Goal: Information Seeking & Learning: Learn about a topic

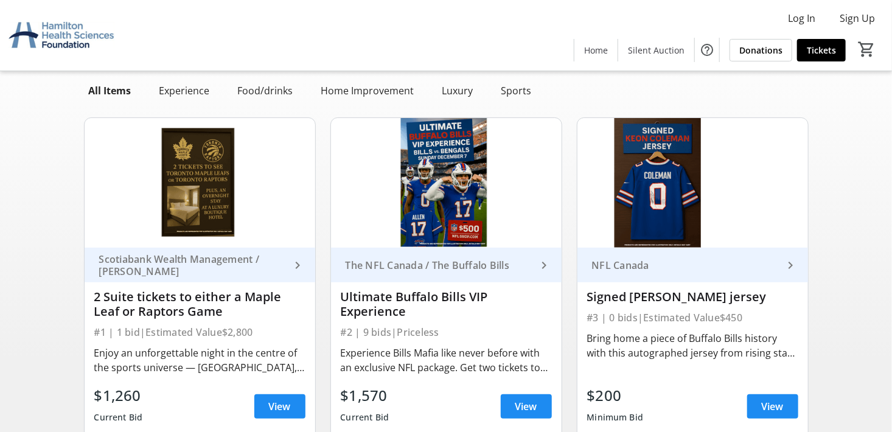
scroll to position [61, 0]
click at [279, 408] on span "View" at bounding box center [280, 406] width 22 height 15
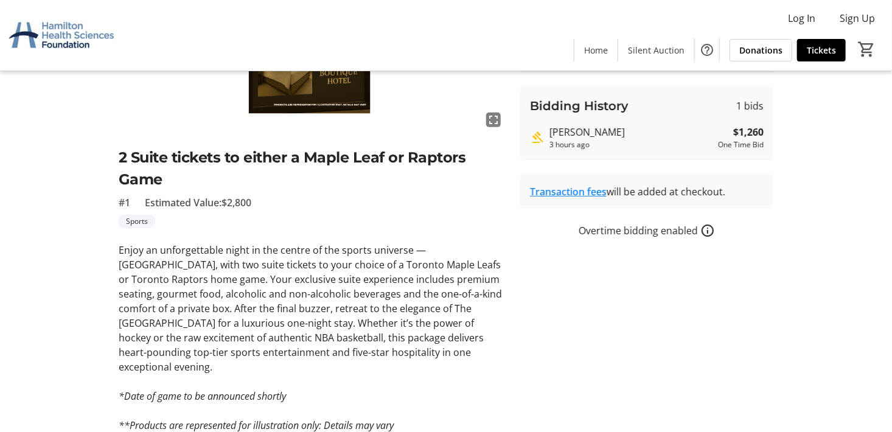
scroll to position [171, 0]
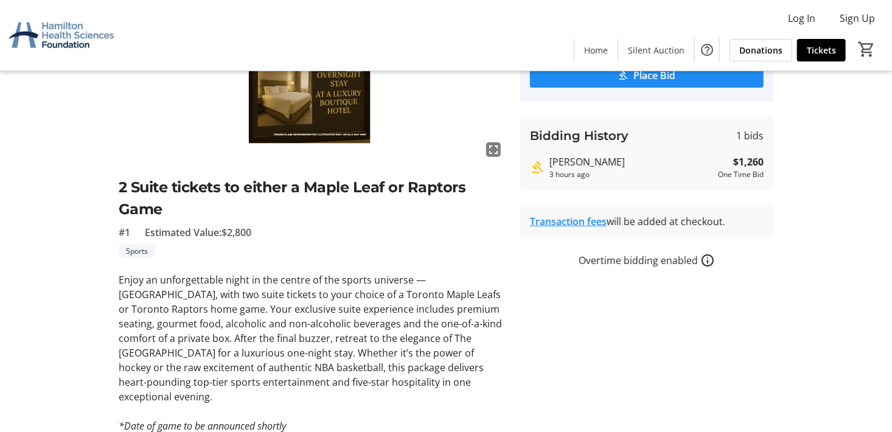
click at [565, 219] on link "Transaction fees" at bounding box center [568, 221] width 77 height 13
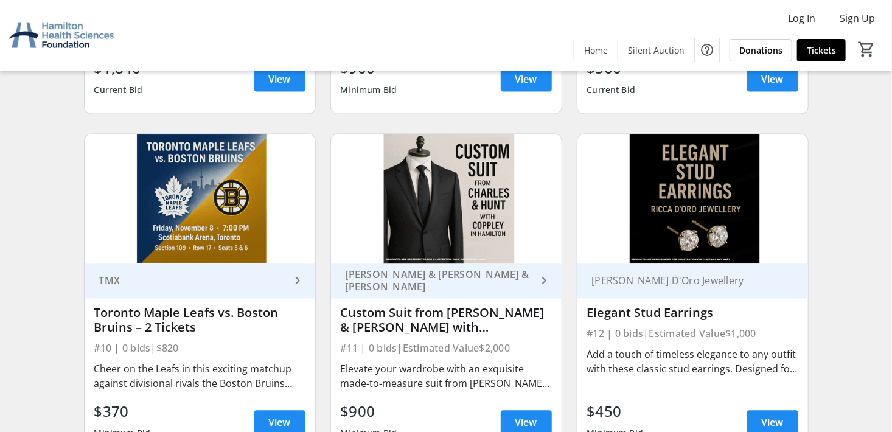
scroll to position [1110, 0]
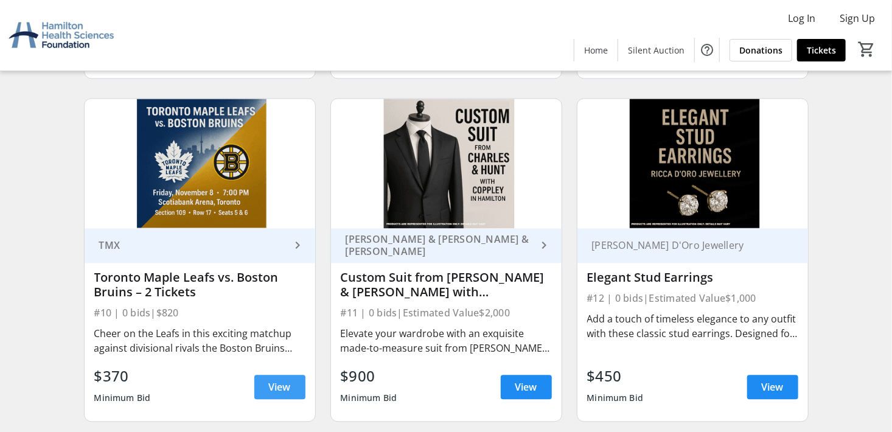
click at [280, 381] on span "View" at bounding box center [280, 387] width 22 height 15
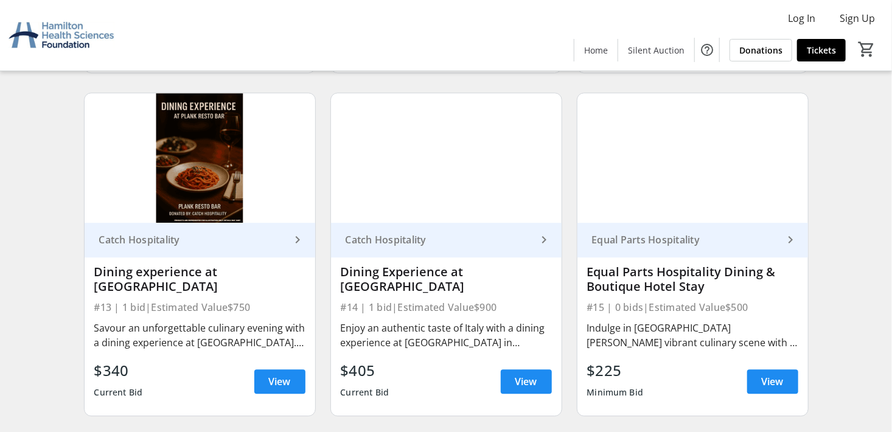
scroll to position [1455, 0]
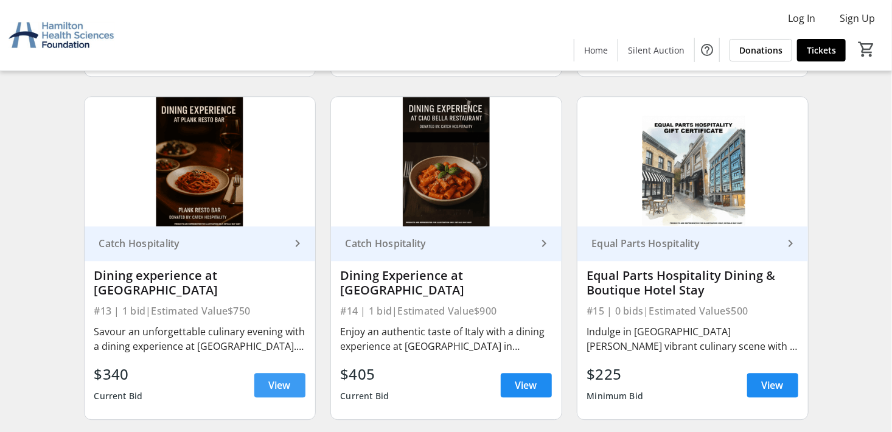
click at [277, 383] on span "View" at bounding box center [280, 385] width 22 height 15
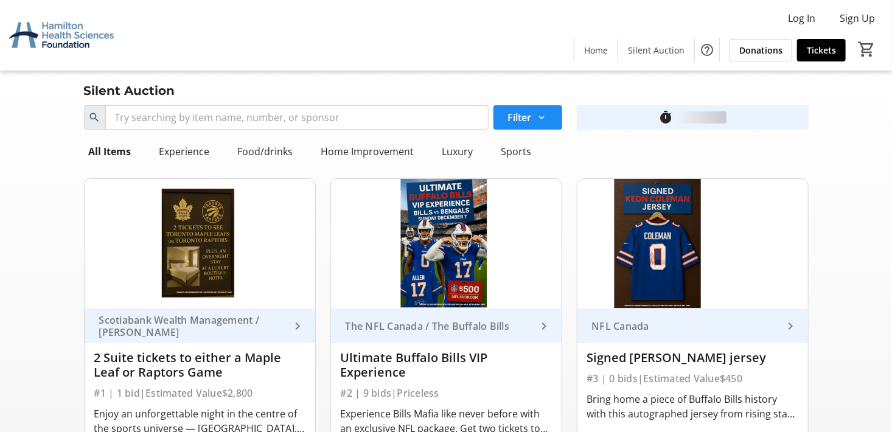
scroll to position [1455, 0]
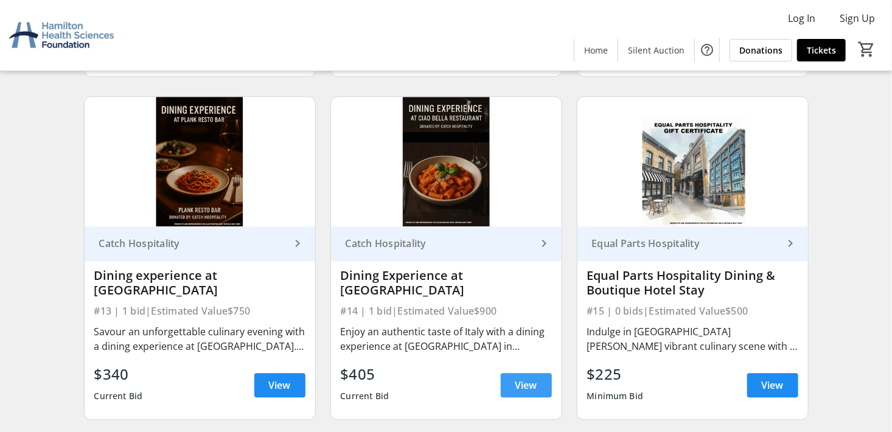
click at [529, 385] on span "View" at bounding box center [526, 385] width 22 height 15
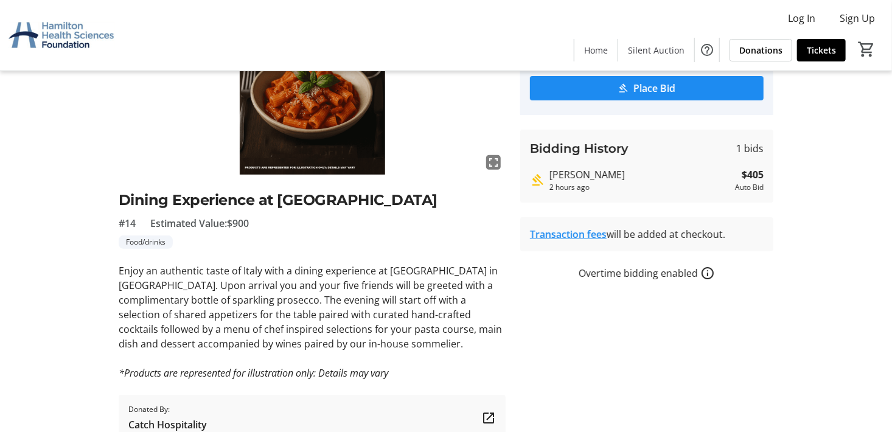
scroll to position [129, 0]
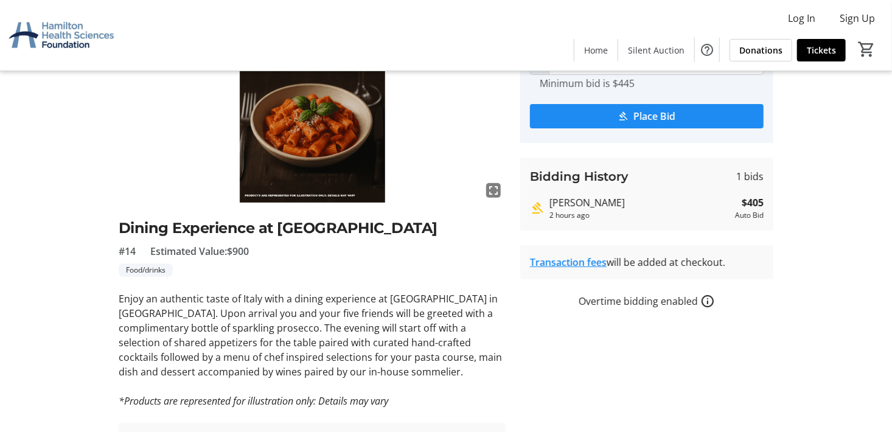
drag, startPoint x: 82, startPoint y: 327, endPoint x: 11, endPoint y: 294, distance: 78.1
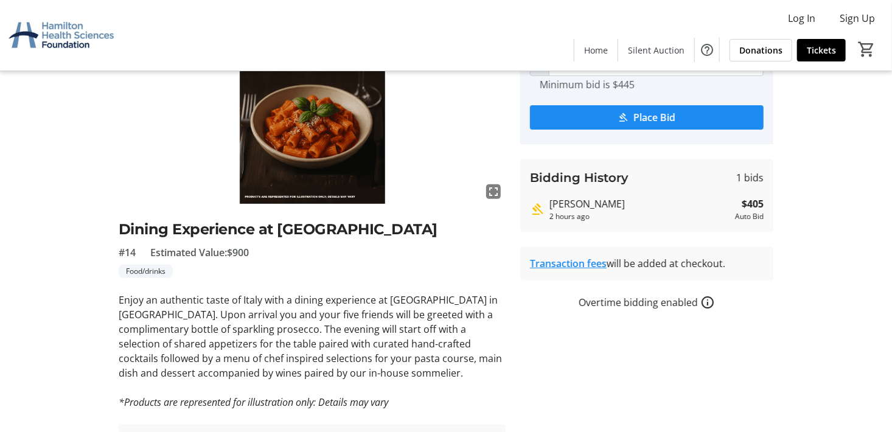
scroll to position [1455, 0]
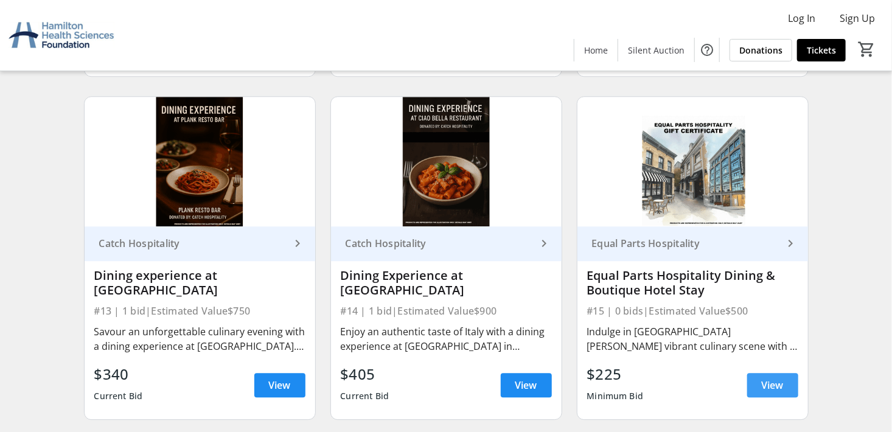
click at [759, 383] on span at bounding box center [772, 385] width 51 height 29
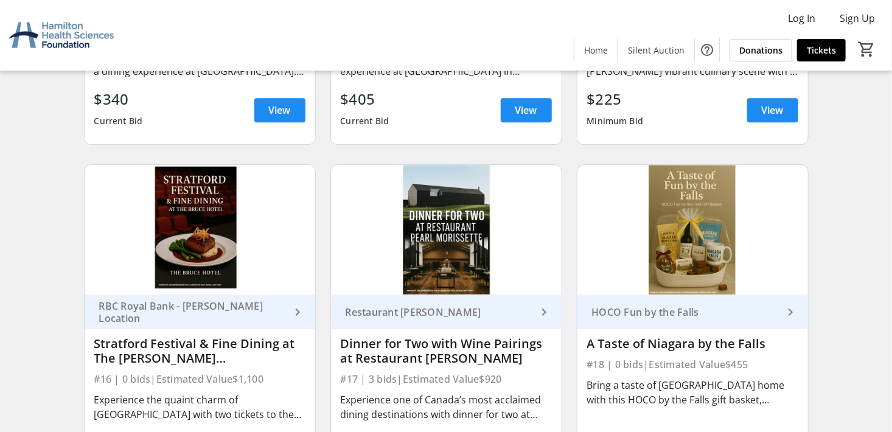
scroll to position [1820, 0]
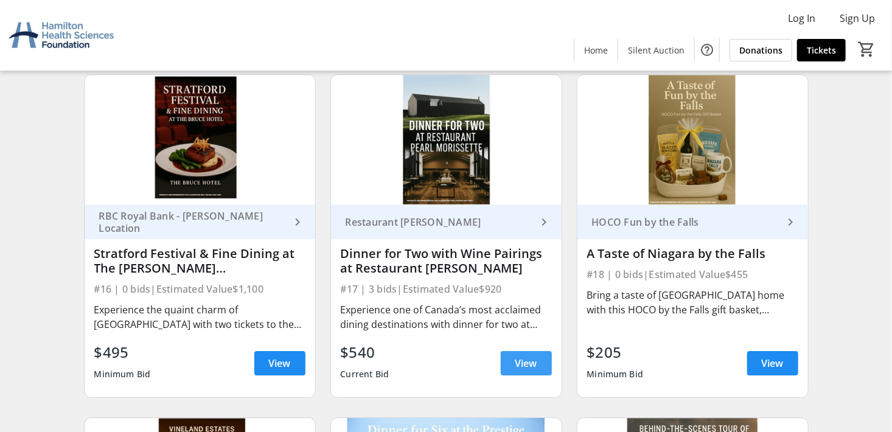
click at [518, 357] on span "View" at bounding box center [526, 363] width 22 height 15
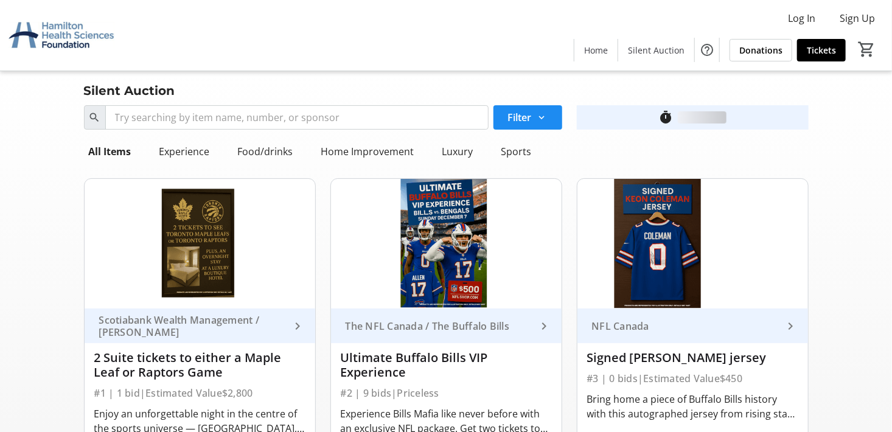
scroll to position [1820, 0]
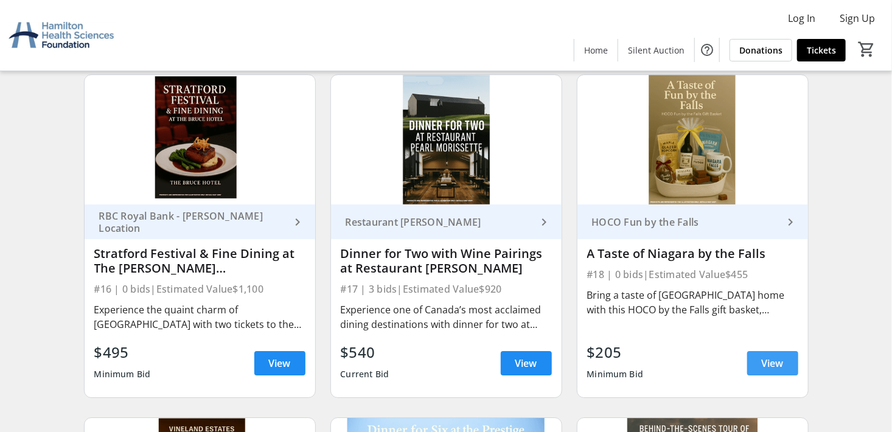
click at [774, 367] on span "View" at bounding box center [773, 363] width 22 height 15
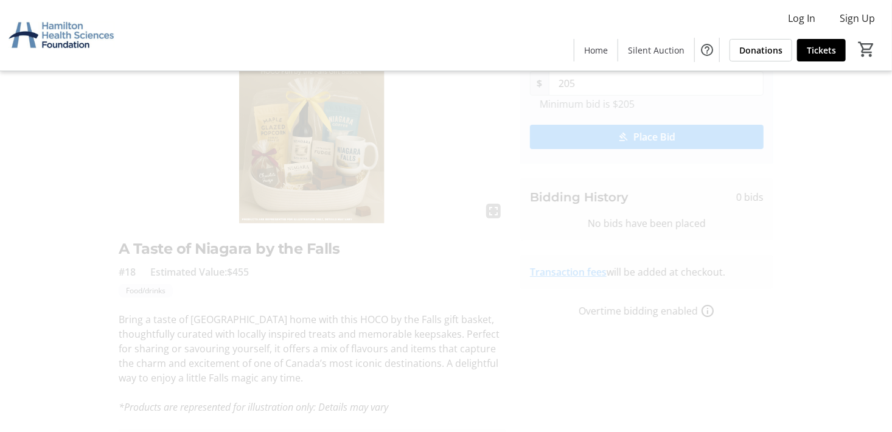
scroll to position [15, 0]
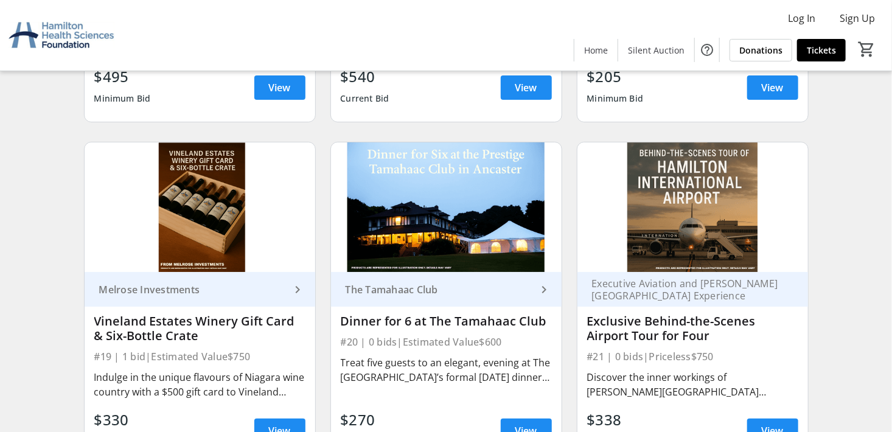
scroll to position [2101, 0]
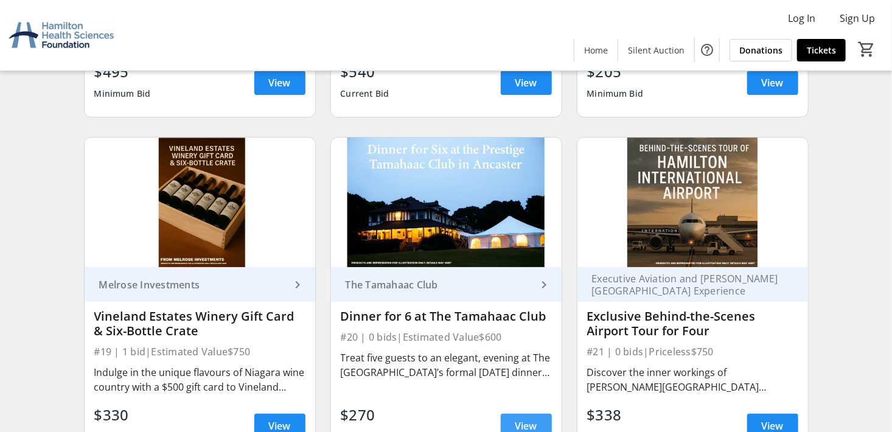
click at [526, 425] on span "View" at bounding box center [526, 426] width 22 height 15
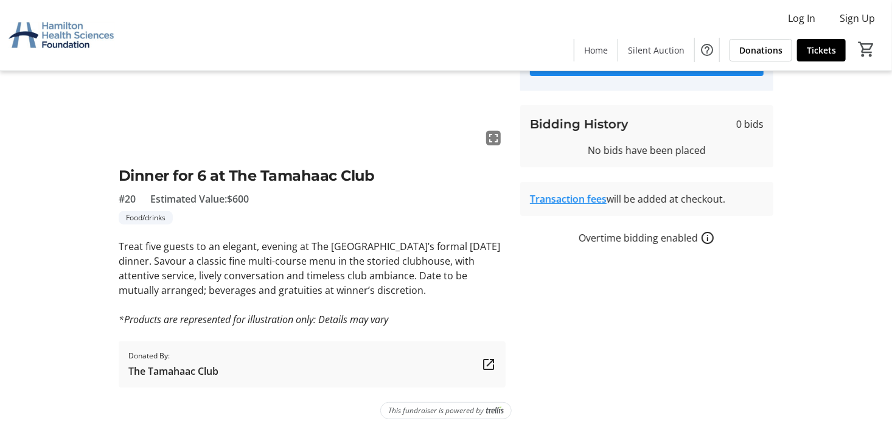
scroll to position [61, 0]
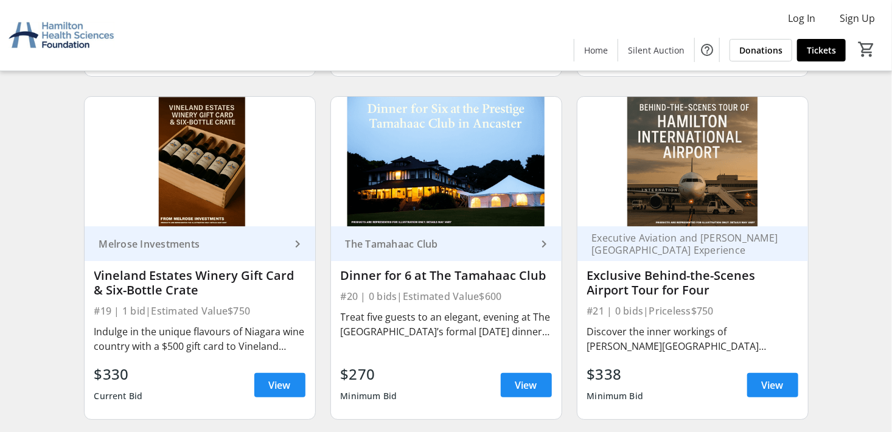
scroll to position [2162, 0]
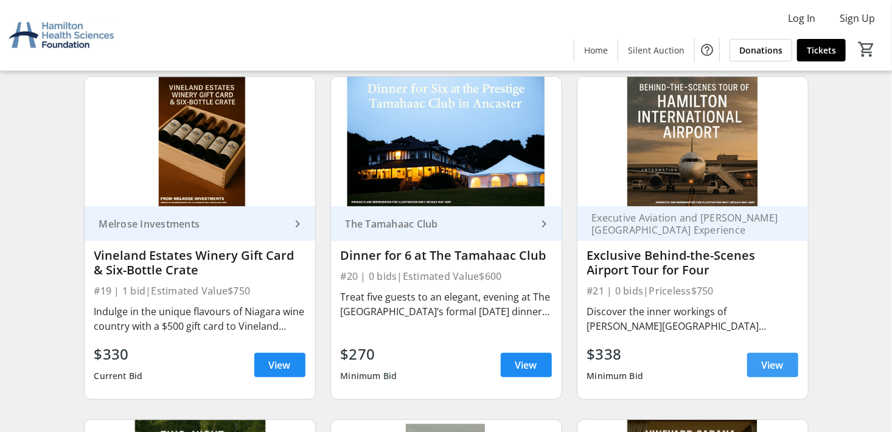
click at [780, 361] on span "View" at bounding box center [773, 365] width 22 height 15
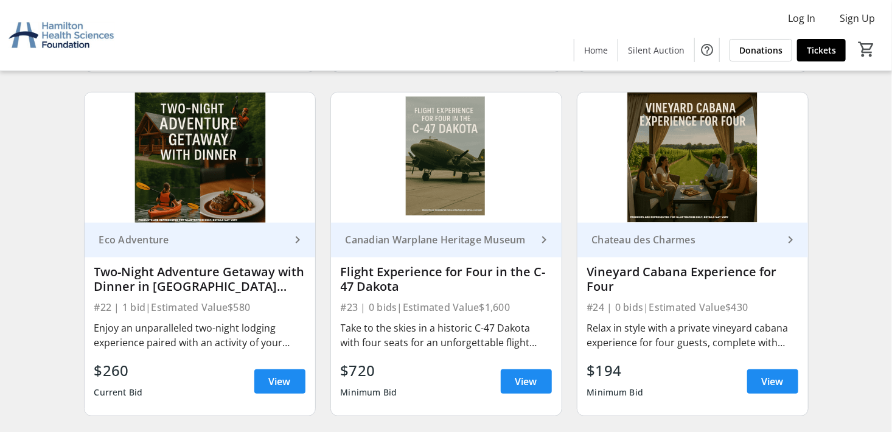
scroll to position [2507, 0]
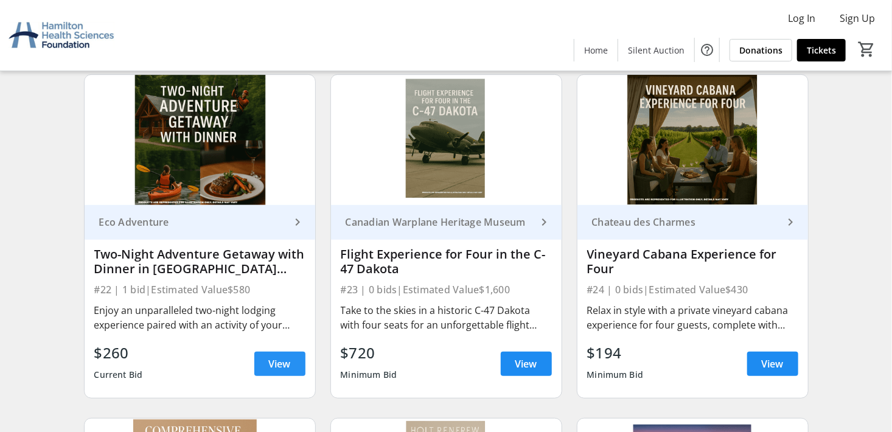
click at [280, 365] on span "View" at bounding box center [280, 364] width 22 height 15
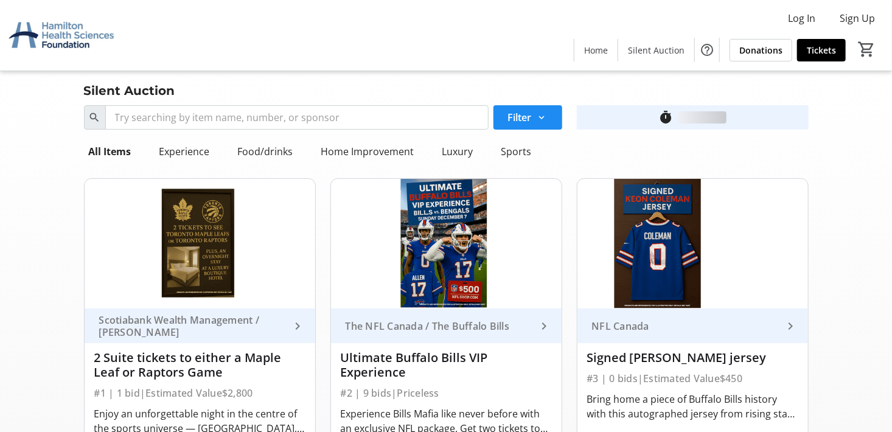
scroll to position [2507, 0]
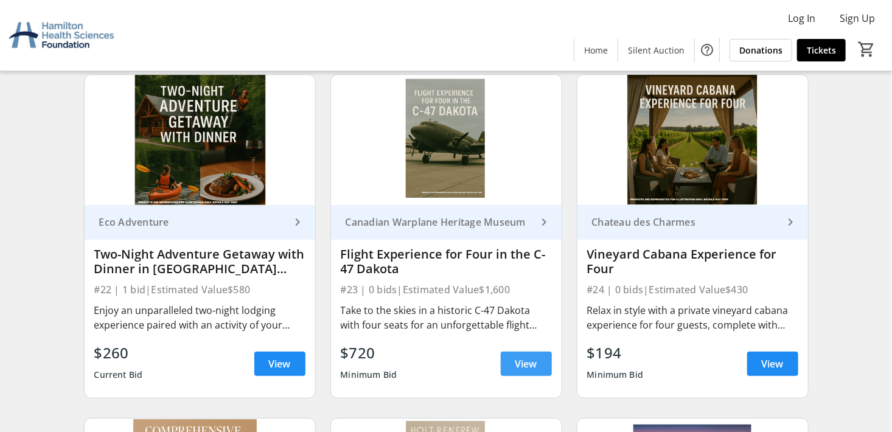
click at [534, 365] on span "View" at bounding box center [526, 364] width 22 height 15
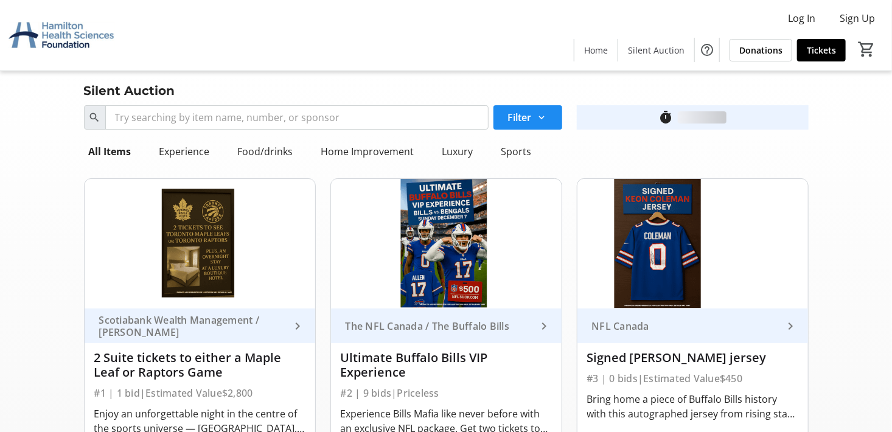
scroll to position [2507, 0]
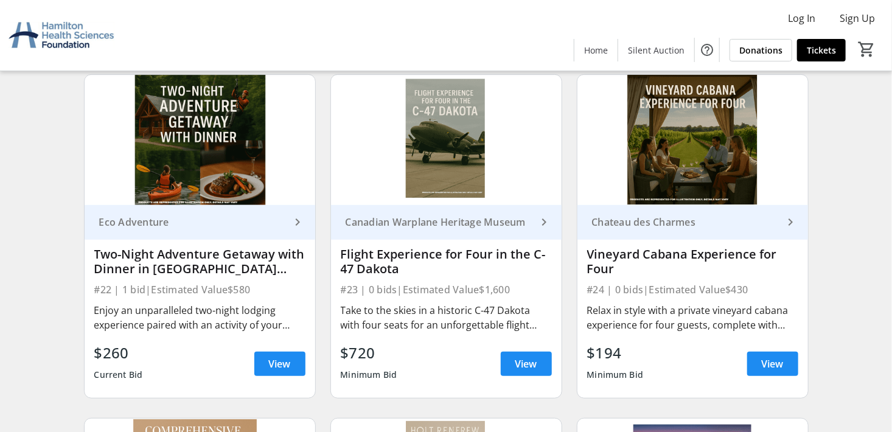
click at [698, 151] on img at bounding box center [692, 140] width 231 height 130
click at [767, 366] on span "View" at bounding box center [773, 364] width 22 height 15
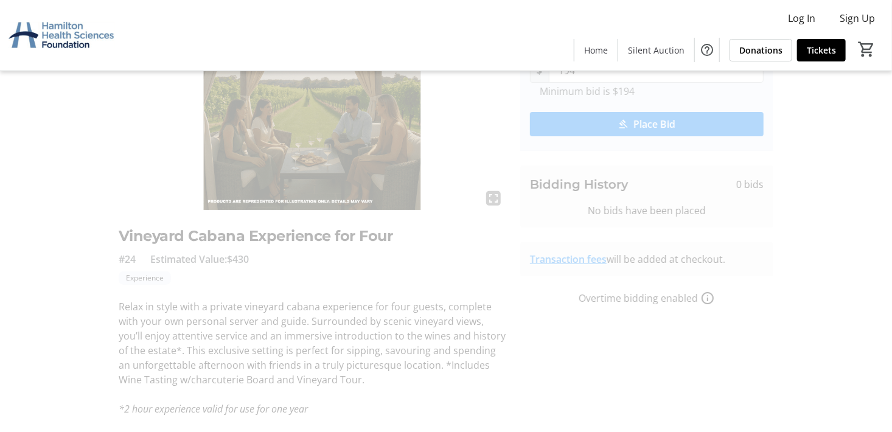
scroll to position [120, 0]
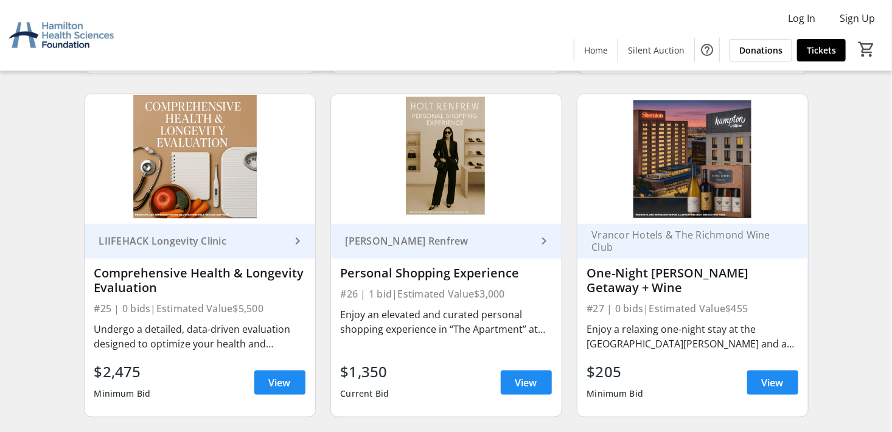
scroll to position [2811, 0]
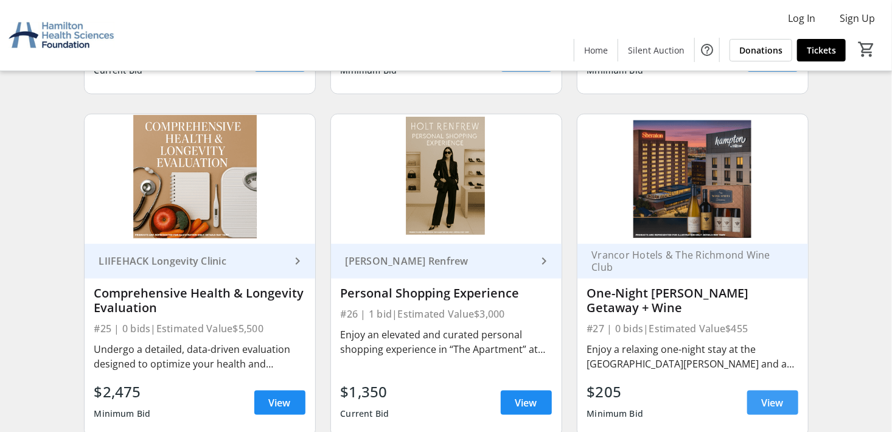
click at [775, 400] on span "View" at bounding box center [773, 402] width 22 height 15
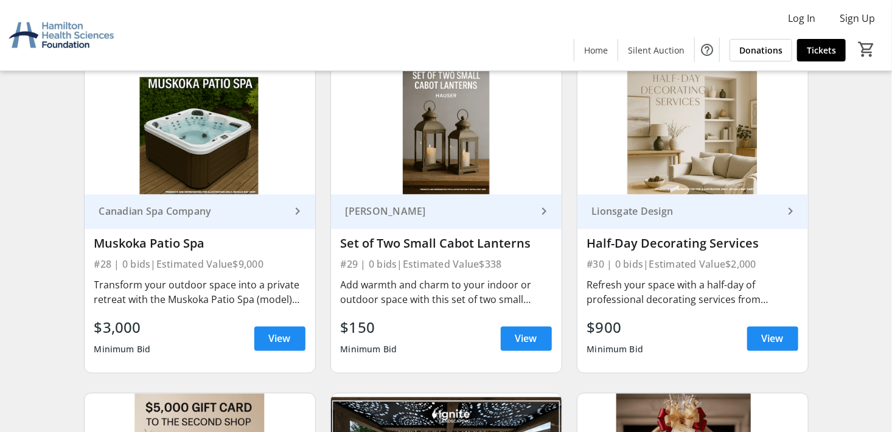
scroll to position [3176, 0]
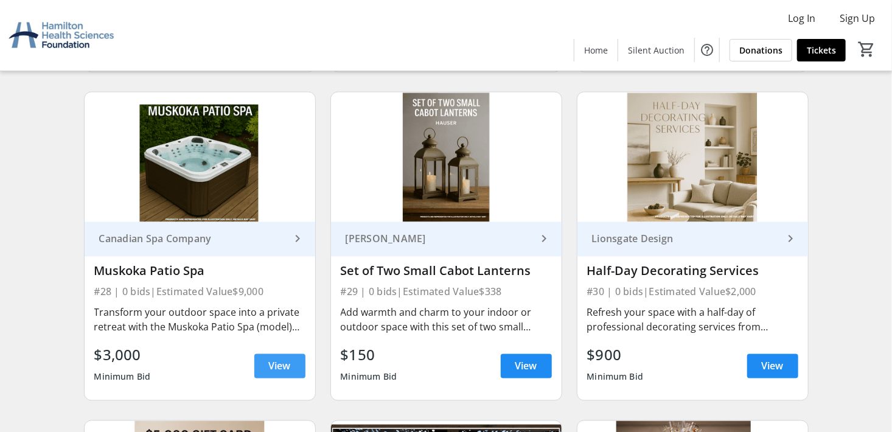
click at [286, 369] on span "View" at bounding box center [280, 366] width 22 height 15
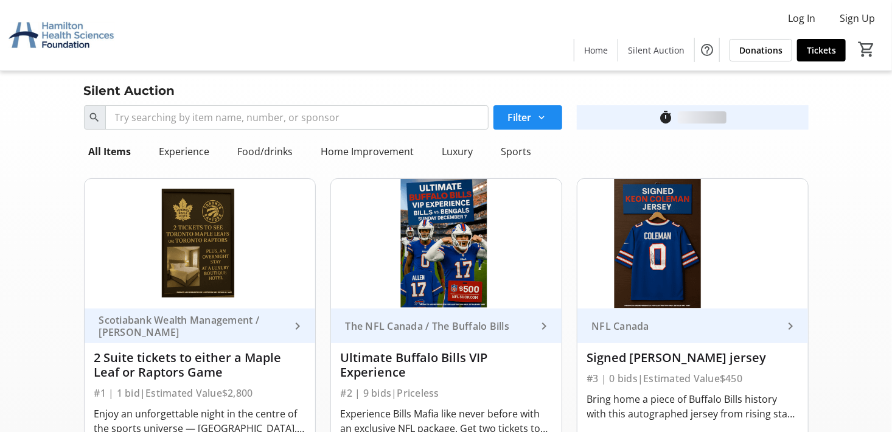
scroll to position [3176, 0]
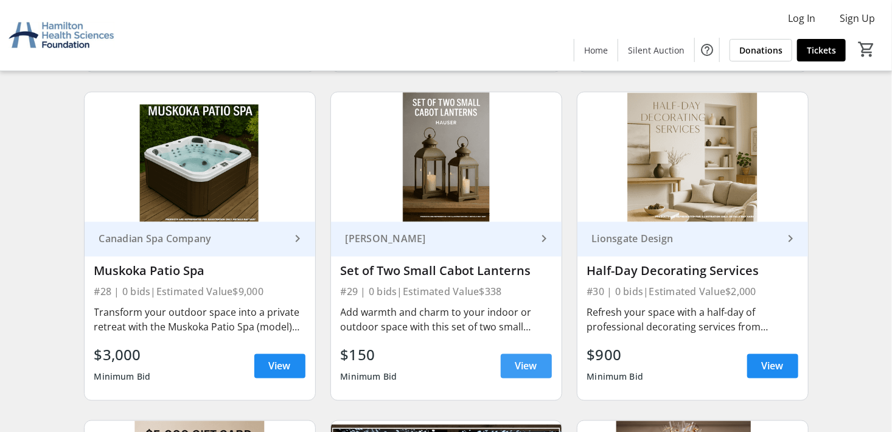
click at [514, 362] on span at bounding box center [526, 366] width 51 height 29
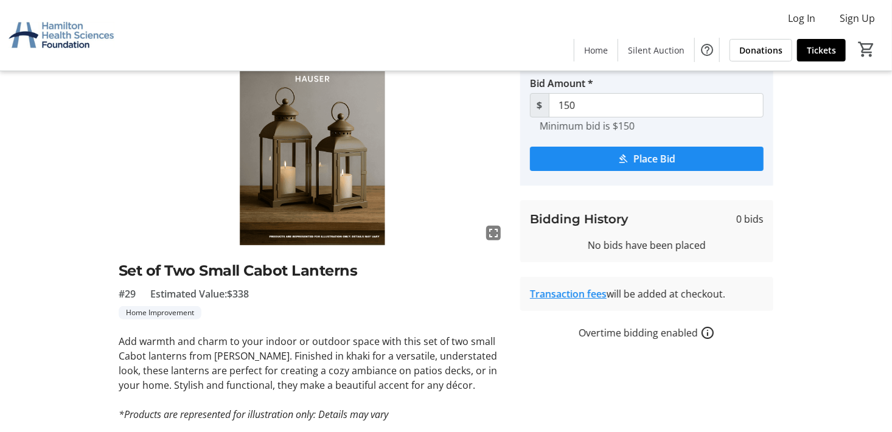
scroll to position [61, 0]
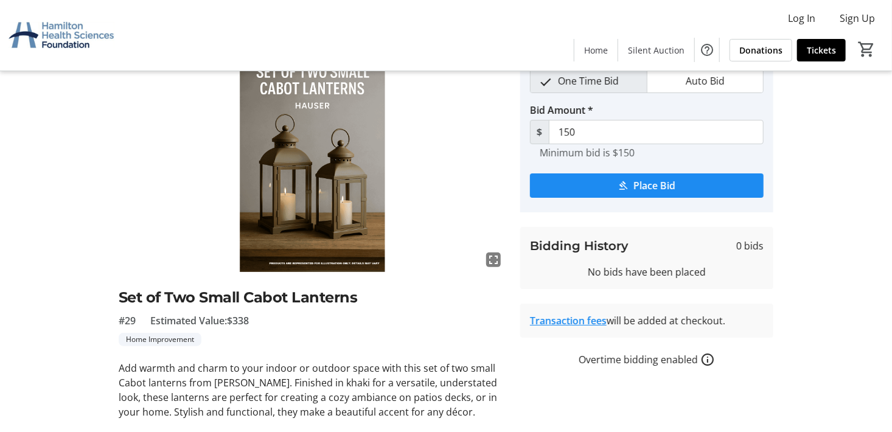
scroll to position [3176, 0]
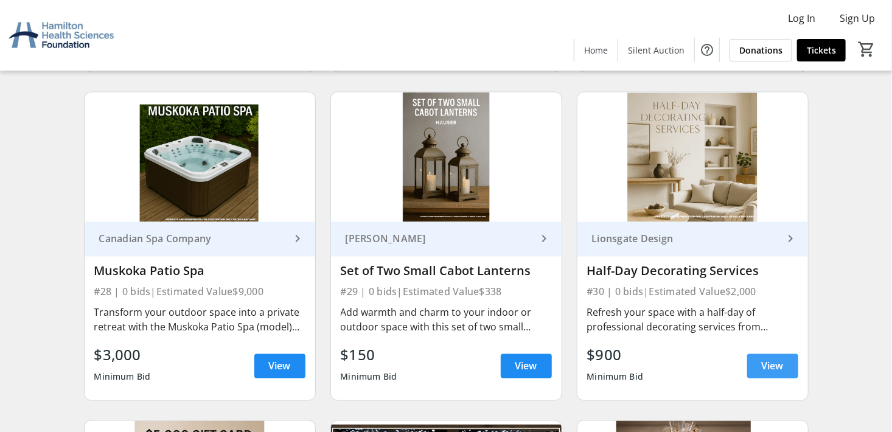
click at [770, 367] on span "View" at bounding box center [773, 366] width 22 height 15
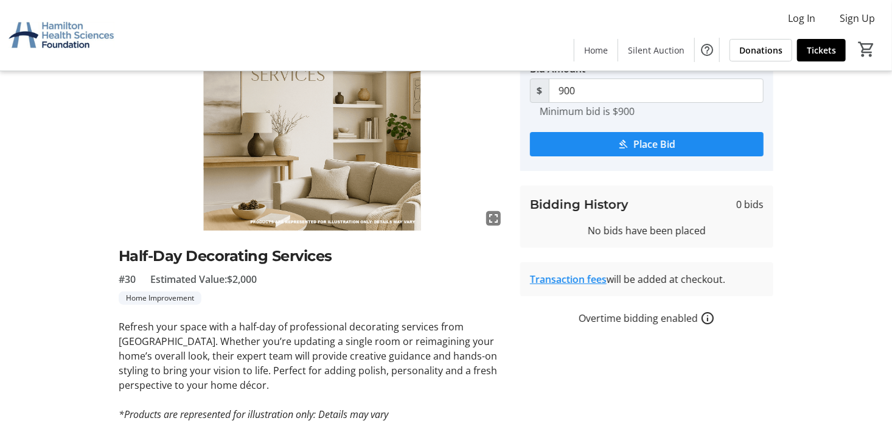
scroll to position [15, 0]
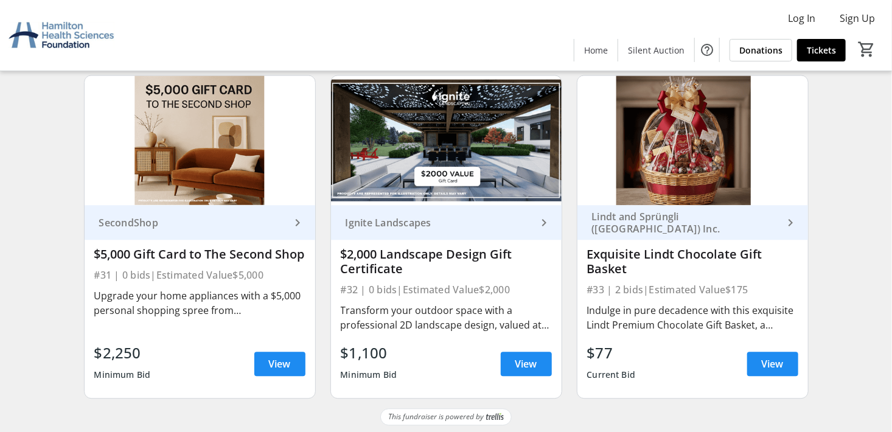
scroll to position [3523, 0]
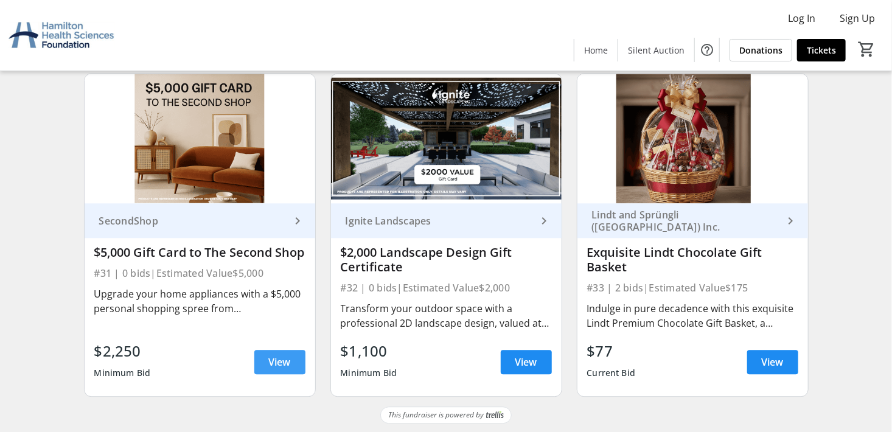
click at [285, 359] on span "View" at bounding box center [280, 362] width 22 height 15
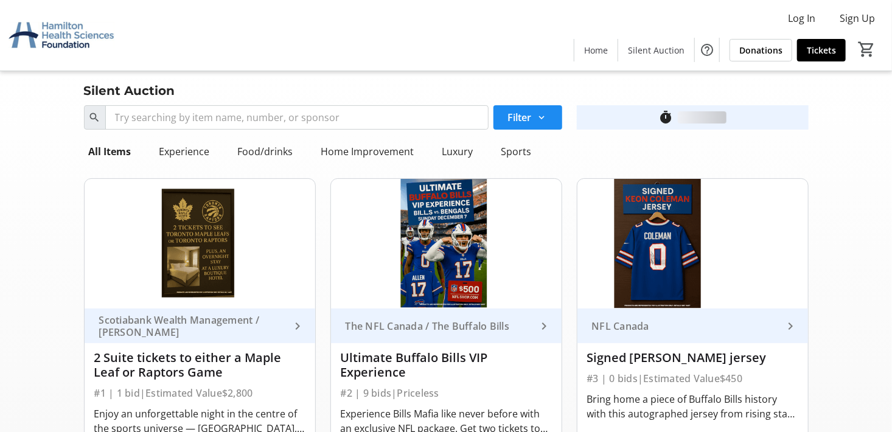
scroll to position [3523, 0]
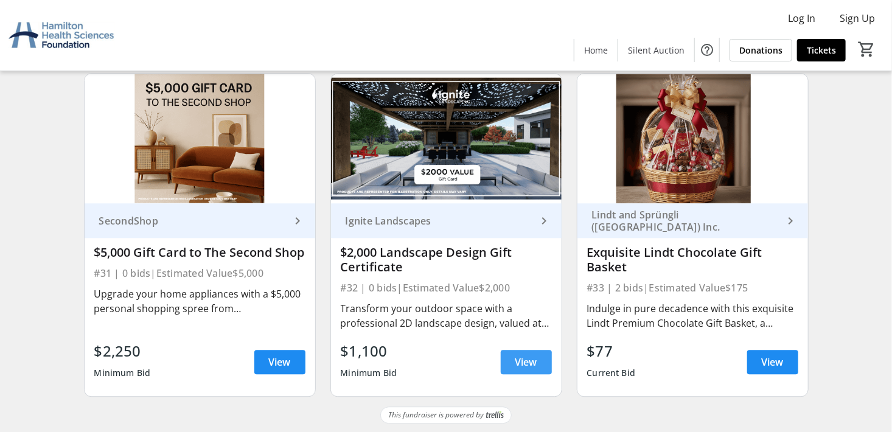
click at [529, 362] on span "View" at bounding box center [526, 362] width 22 height 15
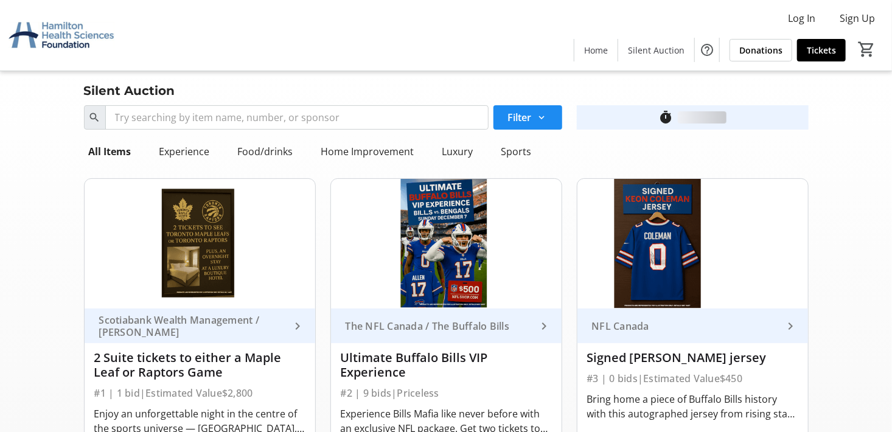
scroll to position [3523, 0]
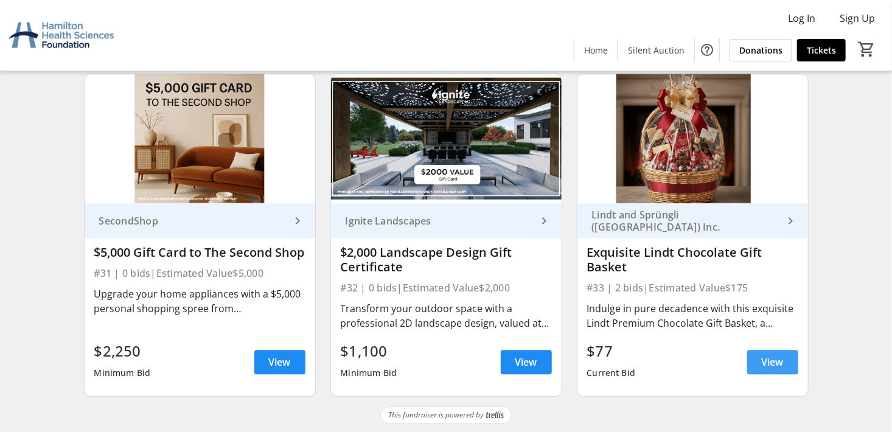
click at [775, 357] on span "View" at bounding box center [773, 362] width 22 height 15
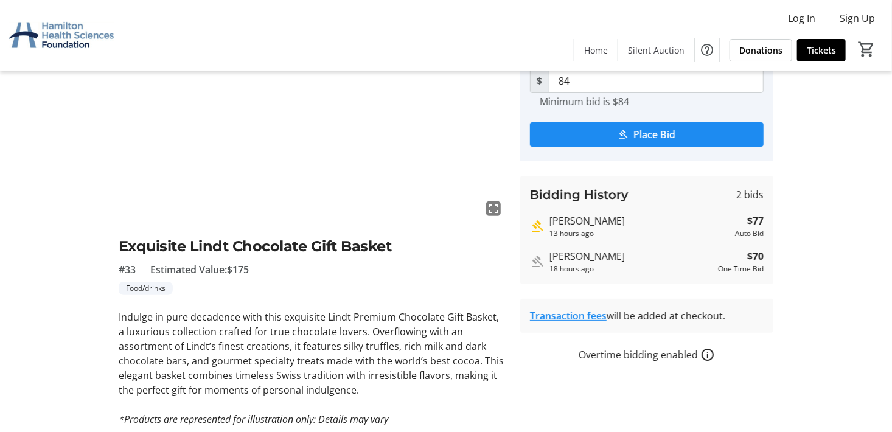
scroll to position [91, 0]
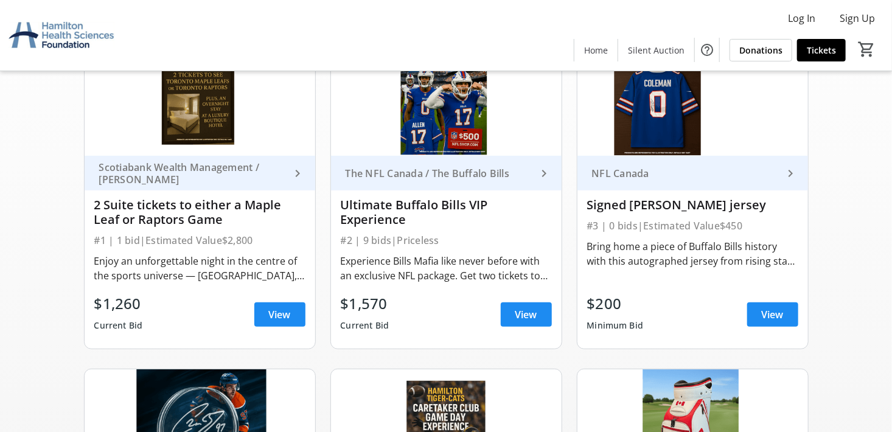
scroll to position [183, 0]
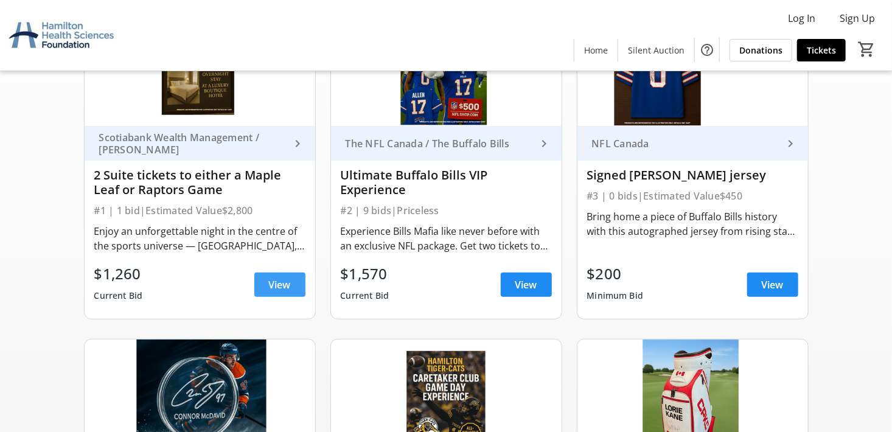
click at [270, 284] on span "View" at bounding box center [280, 284] width 22 height 15
